Goal: Book appointment/travel/reservation

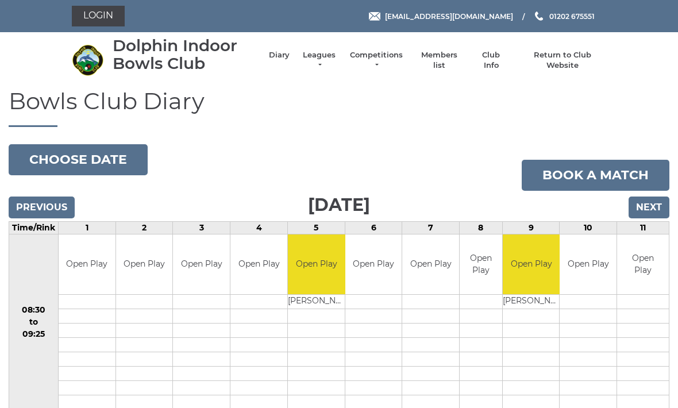
click at [105, 20] on link "Login" at bounding box center [98, 16] width 53 height 21
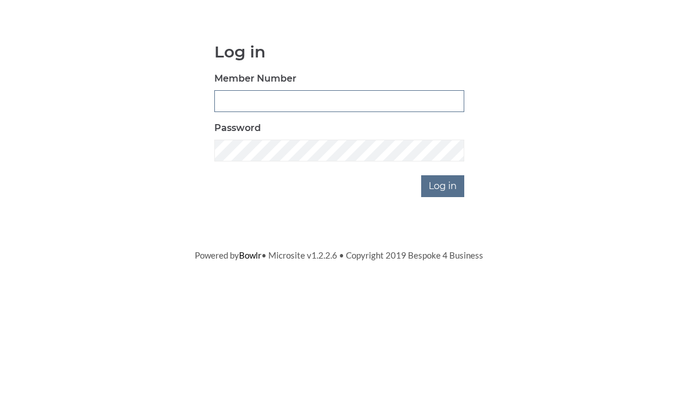
type input "3354"
click at [444, 272] on input "Log in" at bounding box center [442, 283] width 43 height 22
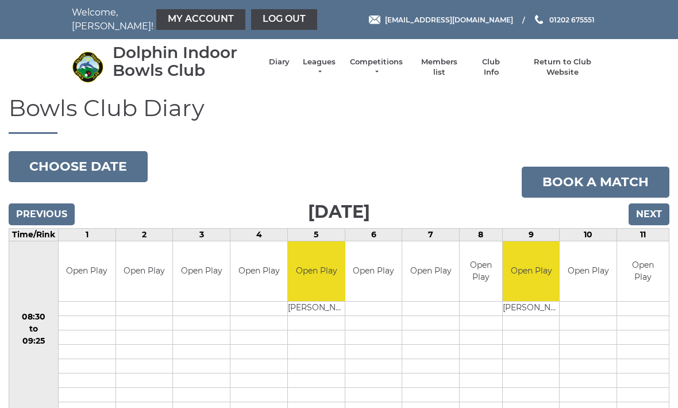
click at [175, 25] on link "My Account" at bounding box center [200, 19] width 89 height 21
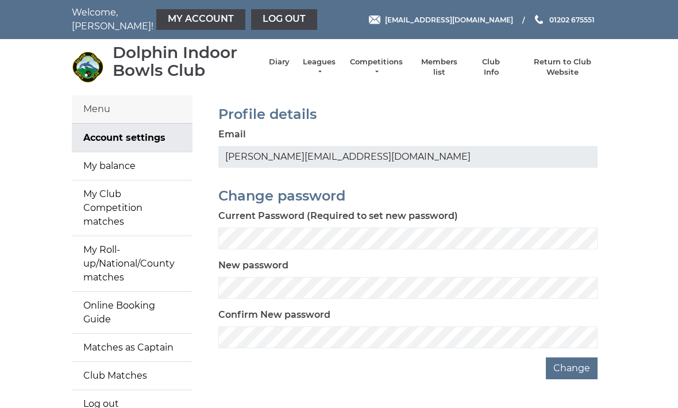
click at [171, 168] on link "My balance" at bounding box center [132, 166] width 121 height 28
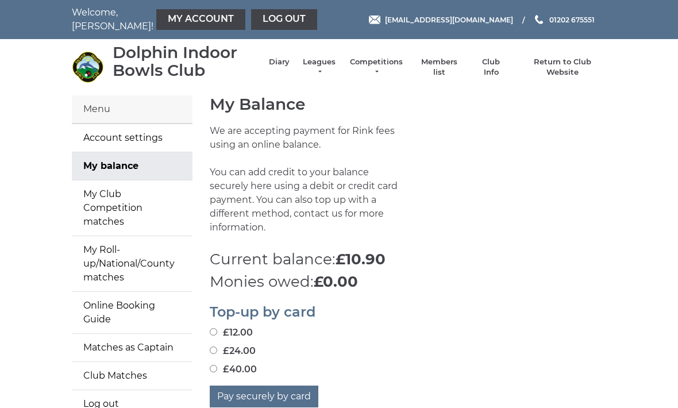
click at [101, 103] on div "Menu" at bounding box center [132, 109] width 121 height 28
click at [289, 67] on link "Diary" at bounding box center [279, 62] width 21 height 10
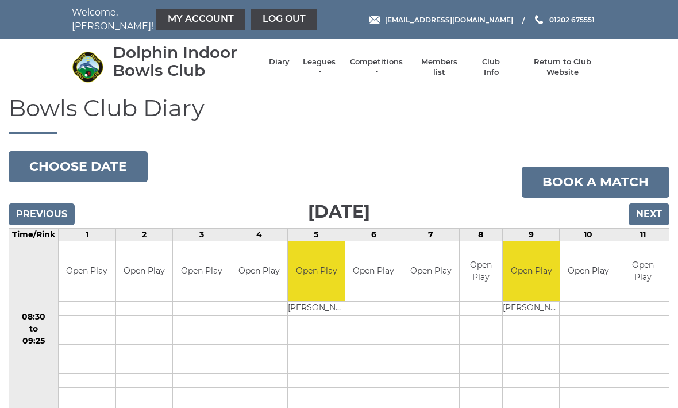
click at [660, 214] on input "Next" at bounding box center [649, 214] width 41 height 22
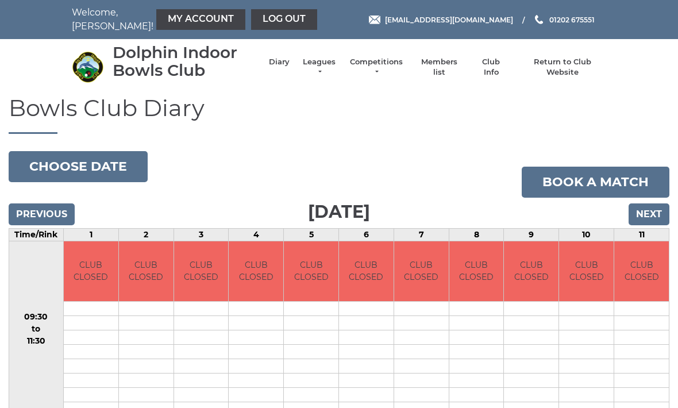
click at [654, 218] on input "Next" at bounding box center [649, 214] width 41 height 22
click at [654, 211] on input "Next" at bounding box center [649, 214] width 41 height 22
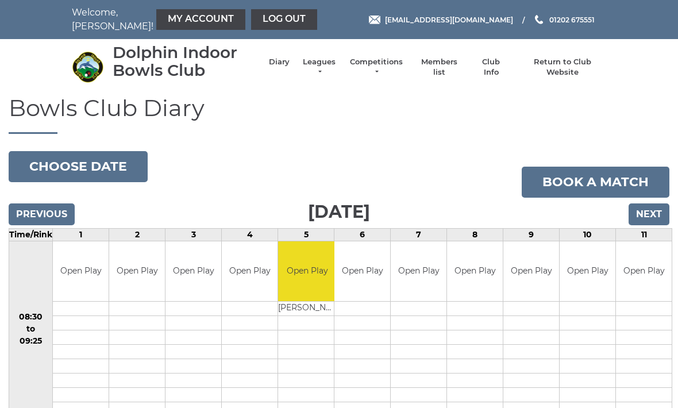
click at [654, 211] on input "Next" at bounding box center [649, 214] width 41 height 22
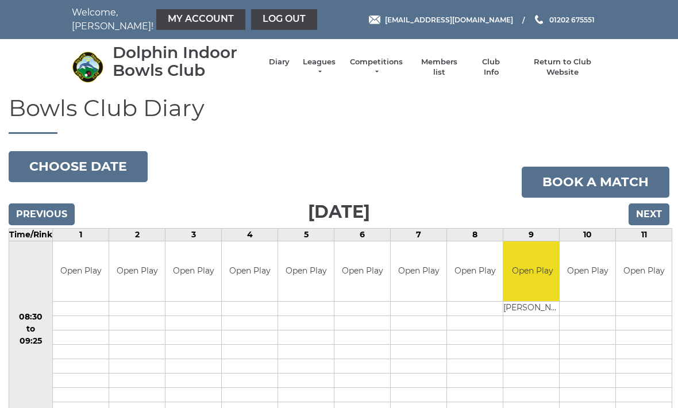
click at [656, 211] on input "Next" at bounding box center [649, 214] width 41 height 22
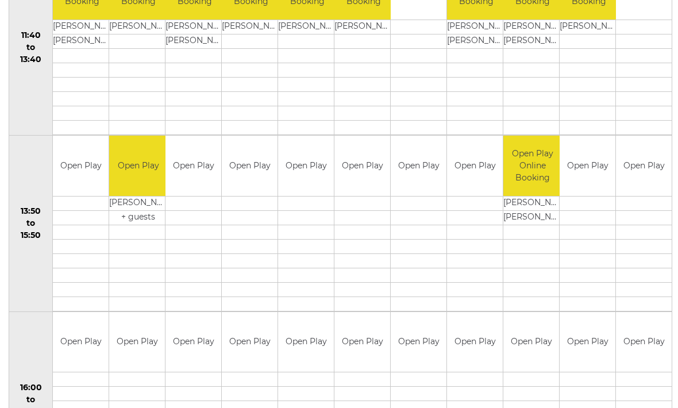
scroll to position [634, 0]
click at [258, 170] on td "Open Play" at bounding box center [250, 166] width 56 height 60
click at [258, 171] on td "Open Play" at bounding box center [250, 166] width 56 height 60
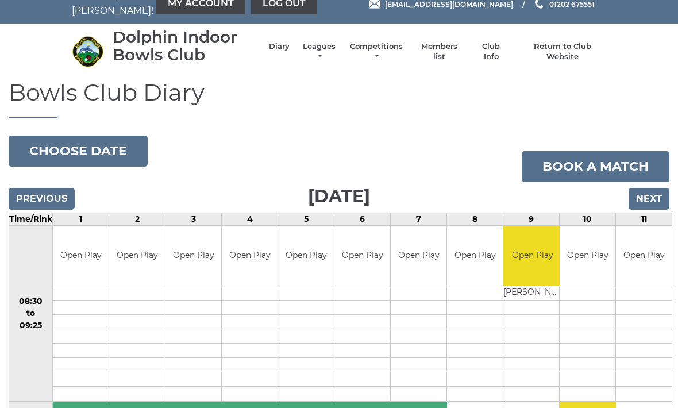
scroll to position [0, 0]
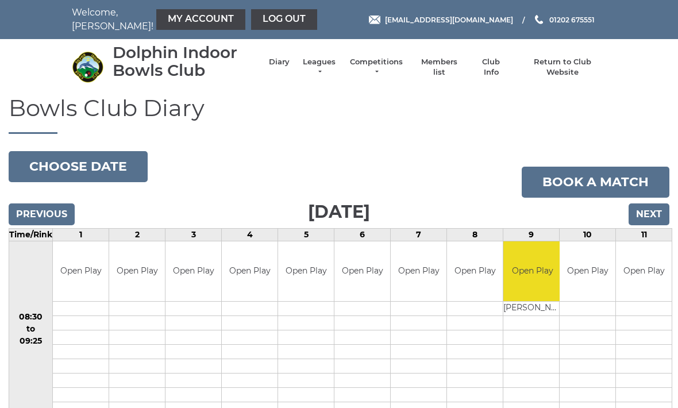
click at [614, 178] on link "Book a match" at bounding box center [596, 182] width 148 height 31
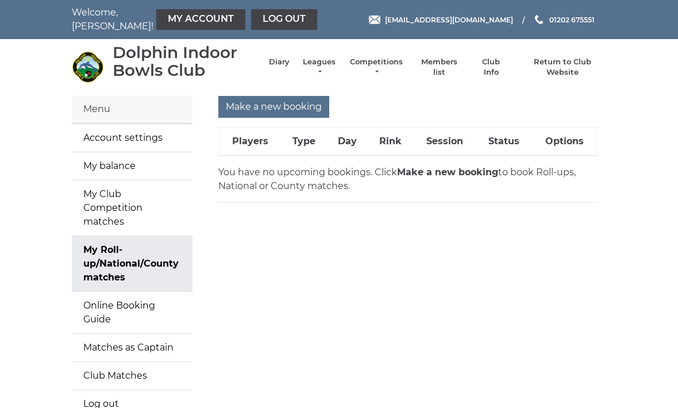
click at [288, 67] on link "Diary" at bounding box center [279, 62] width 21 height 10
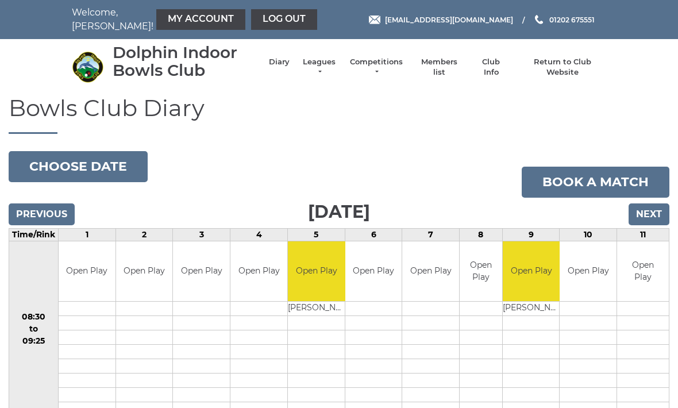
click at [657, 213] on input "Next" at bounding box center [649, 214] width 41 height 22
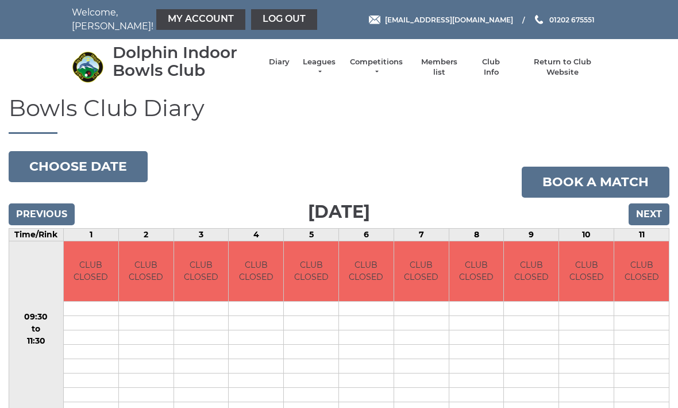
click at [654, 211] on input "Next" at bounding box center [649, 214] width 41 height 22
click at [656, 210] on input "Next" at bounding box center [649, 214] width 41 height 22
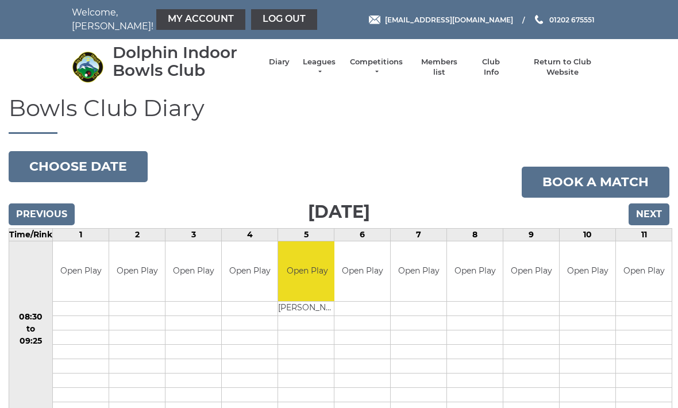
click at [655, 209] on input "Next" at bounding box center [649, 214] width 41 height 22
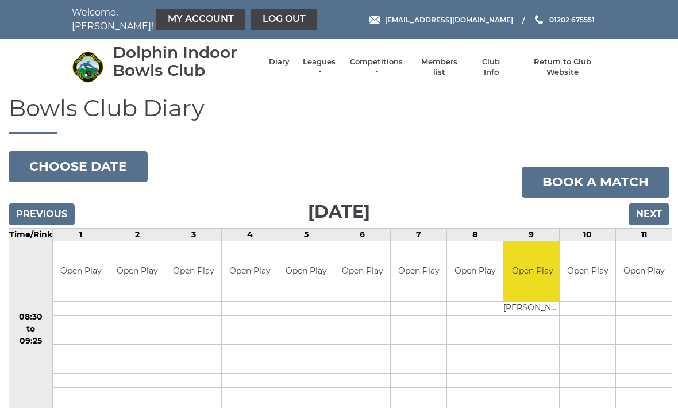
click at [657, 208] on input "Next" at bounding box center [649, 214] width 41 height 22
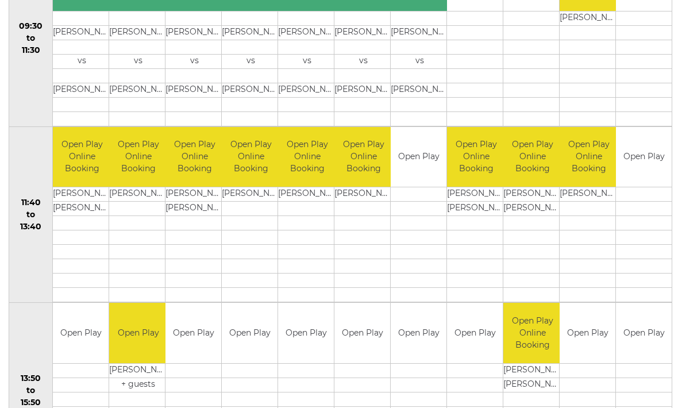
scroll to position [467, 0]
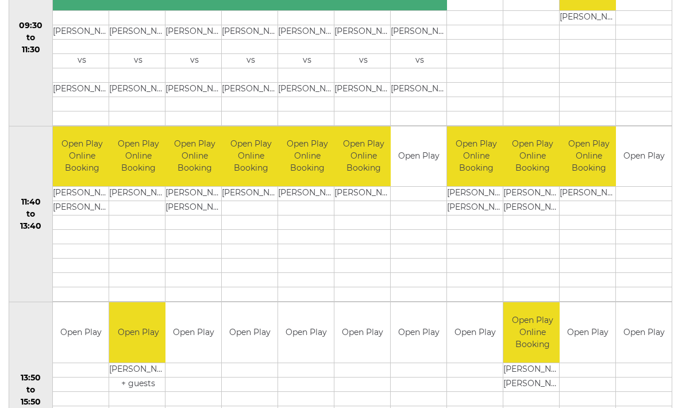
click at [253, 330] on td "Open Play" at bounding box center [250, 333] width 56 height 60
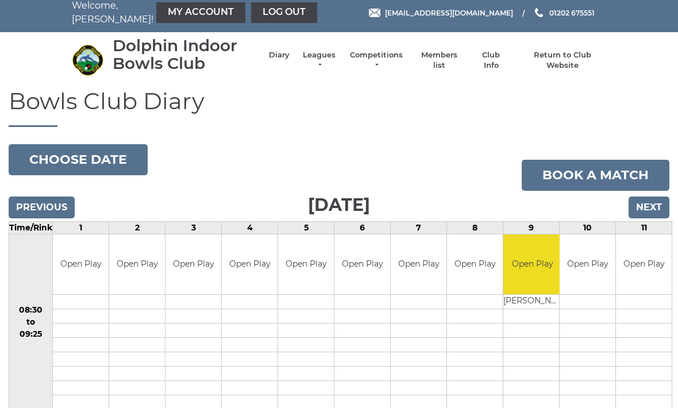
scroll to position [0, 0]
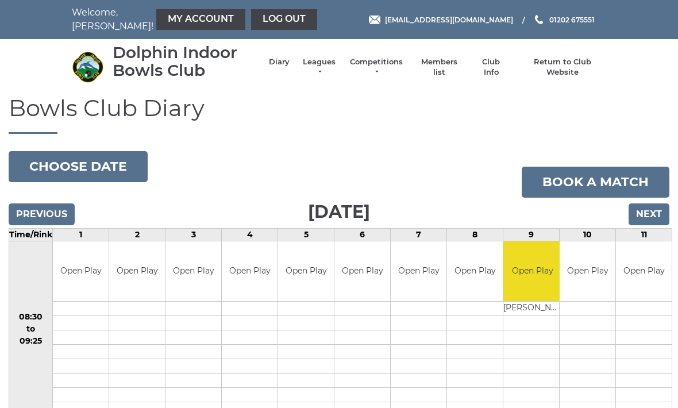
click at [598, 180] on link "Book a match" at bounding box center [596, 182] width 148 height 31
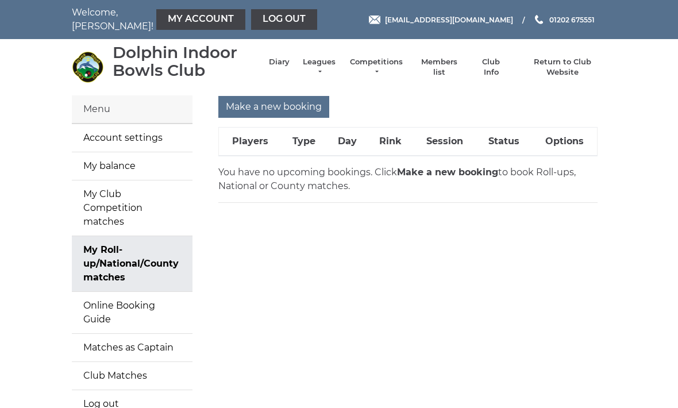
click at [275, 110] on input "Make a new booking" at bounding box center [273, 107] width 111 height 22
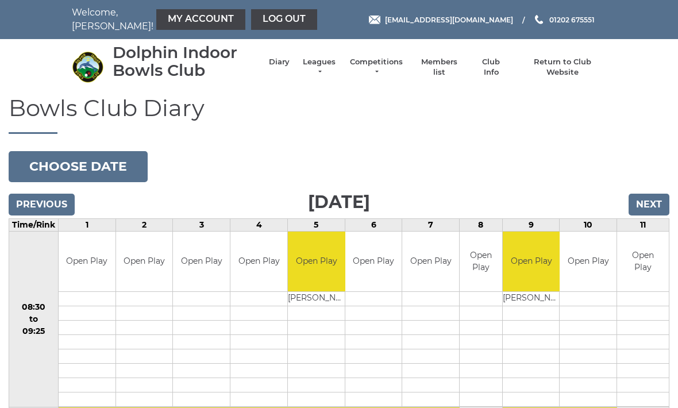
click at [656, 206] on input "Next" at bounding box center [649, 205] width 41 height 22
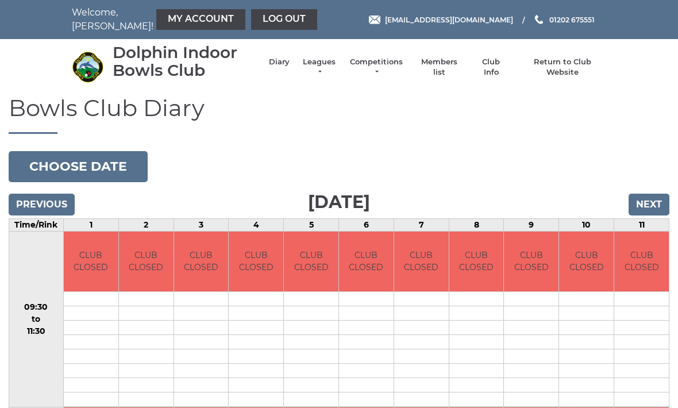
click at [658, 204] on input "Next" at bounding box center [649, 205] width 41 height 22
click at [653, 202] on input "Next" at bounding box center [649, 205] width 41 height 22
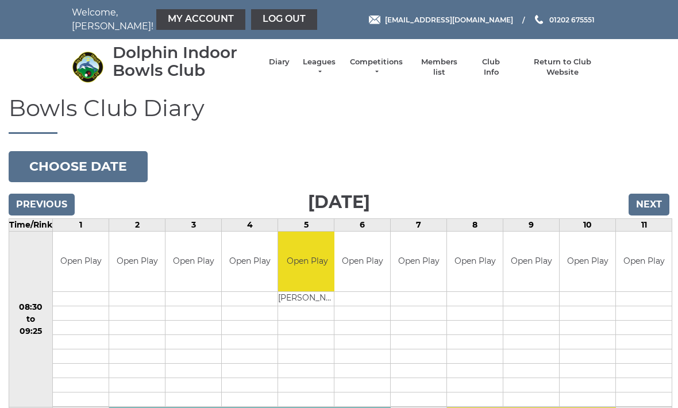
click at [659, 199] on input "Next" at bounding box center [649, 205] width 41 height 22
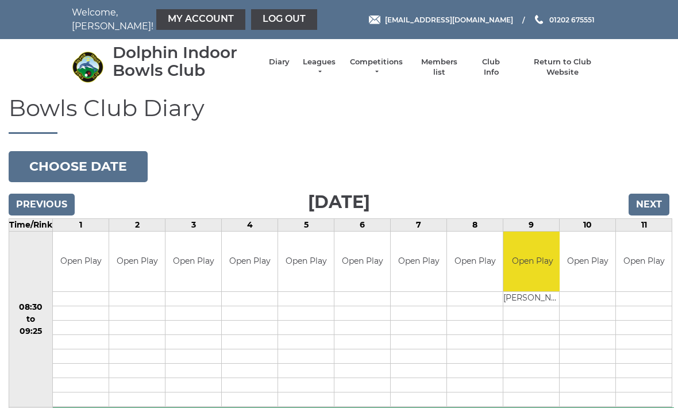
click at [658, 202] on input "Next" at bounding box center [649, 205] width 41 height 22
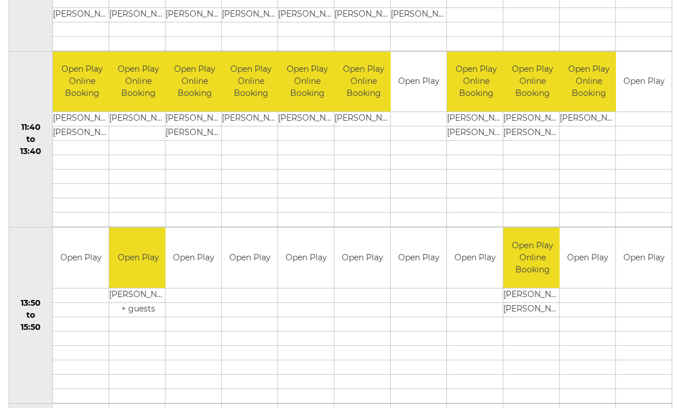
scroll to position [532, 0]
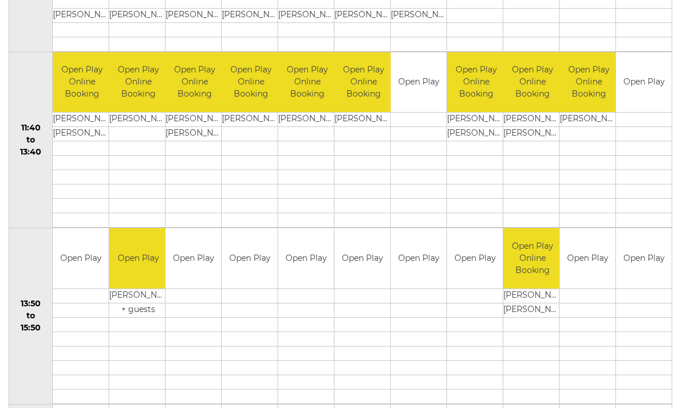
click at [0, 0] on link "Book slot" at bounding box center [0, 0] width 0 height 0
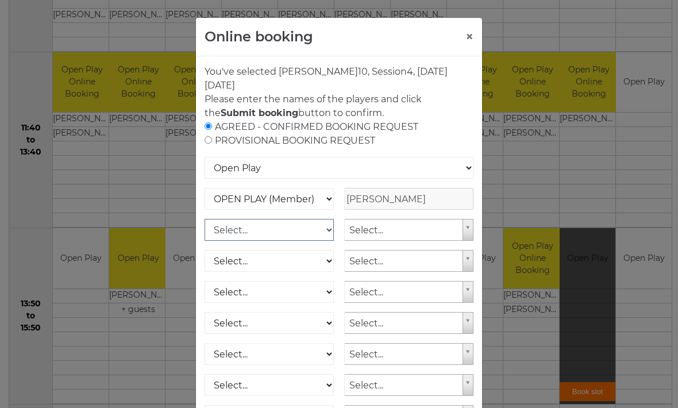
click at [325, 231] on select "Select... OPEN PLAY (Member) OPEN PLAY (Visitor) SPOONS (Member) SPOONS (Visito…" at bounding box center [269, 230] width 129 height 22
select select "1_12"
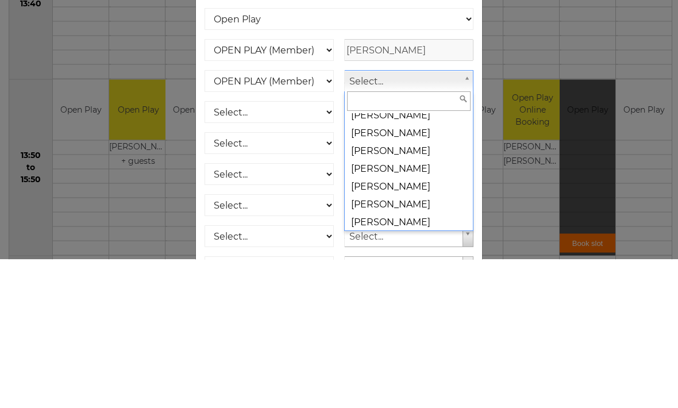
scroll to position [11044, 0]
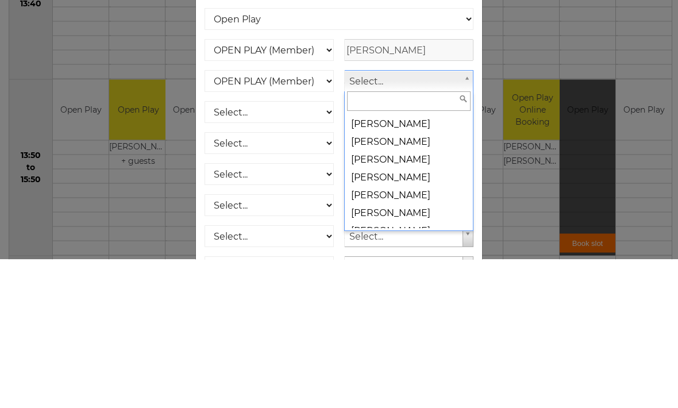
select select "1365"
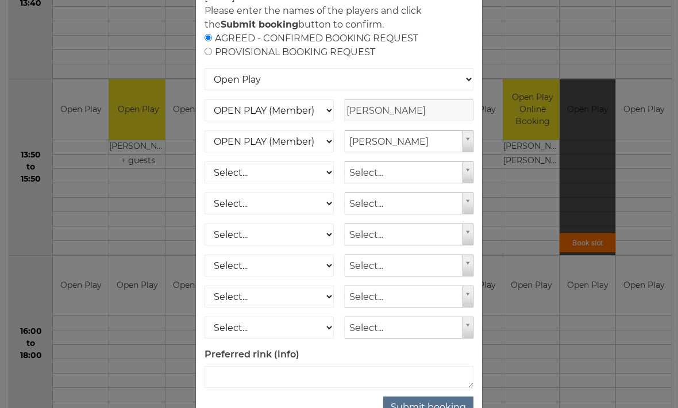
scroll to position [87, 0]
click at [440, 407] on button "Submit booking" at bounding box center [428, 409] width 90 height 22
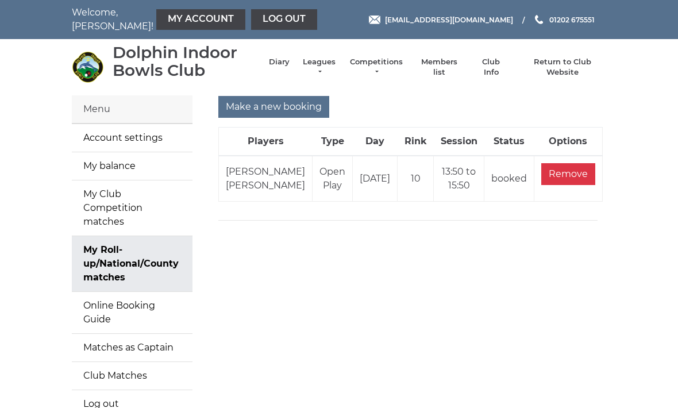
click at [288, 66] on link "Diary" at bounding box center [279, 62] width 21 height 10
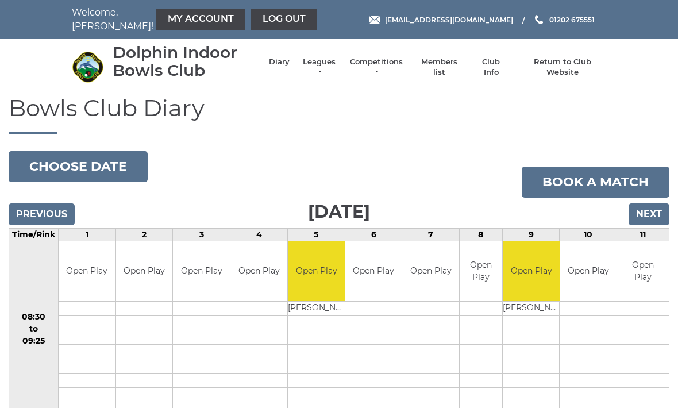
click at [663, 211] on input "Next" at bounding box center [649, 214] width 41 height 22
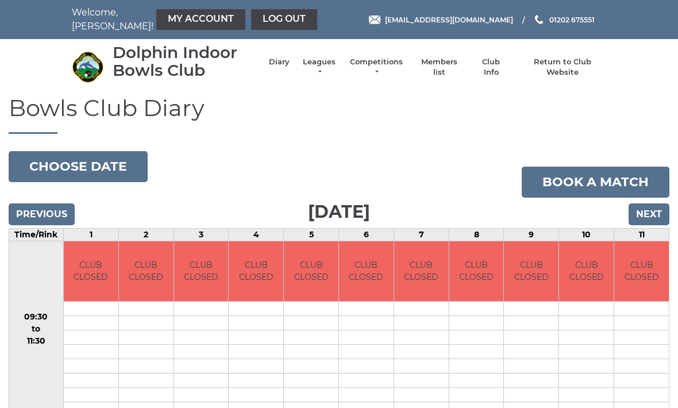
click at [657, 210] on input "Next" at bounding box center [649, 214] width 41 height 22
click at [660, 209] on input "Next" at bounding box center [649, 214] width 41 height 22
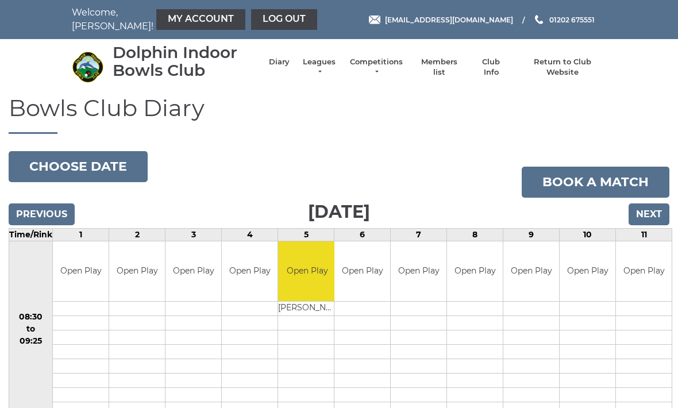
click at [661, 207] on input "Next" at bounding box center [649, 214] width 41 height 22
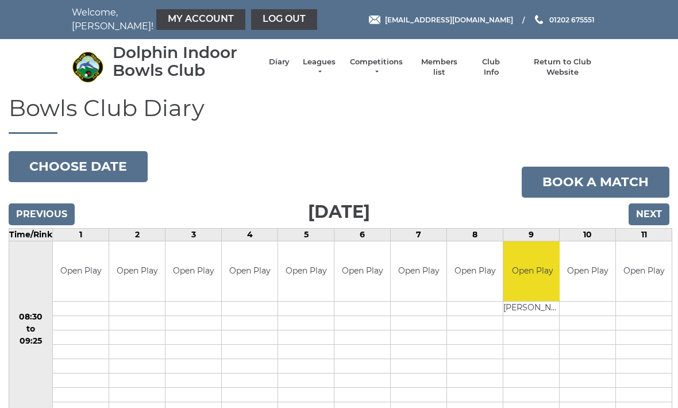
click at [660, 207] on input "Next" at bounding box center [649, 214] width 41 height 22
click at [253, 17] on link "Log out" at bounding box center [284, 19] width 66 height 21
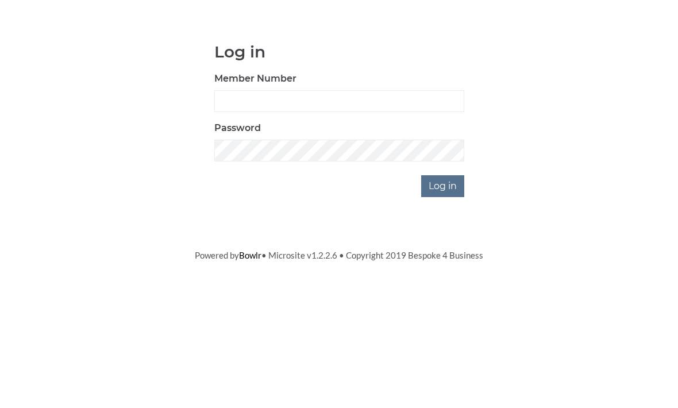
scroll to position [97, 0]
